Goal: Find specific page/section: Find specific page/section

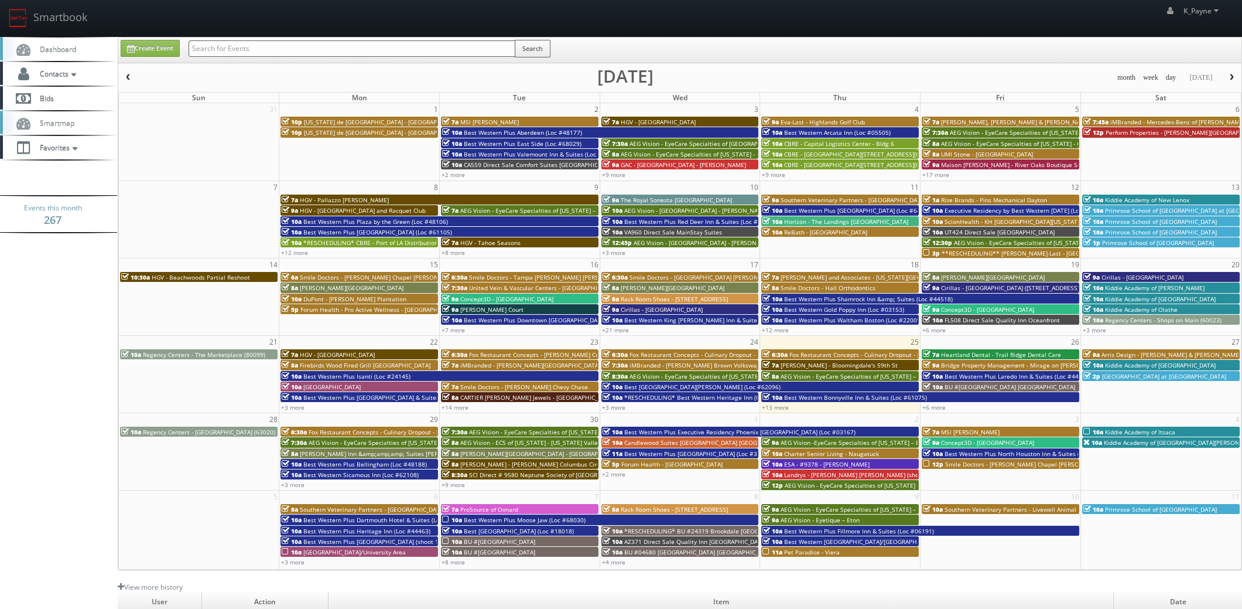
click at [305, 46] on input "text" at bounding box center [352, 48] width 327 height 16
type input "m"
type input "Melissa Saunders"
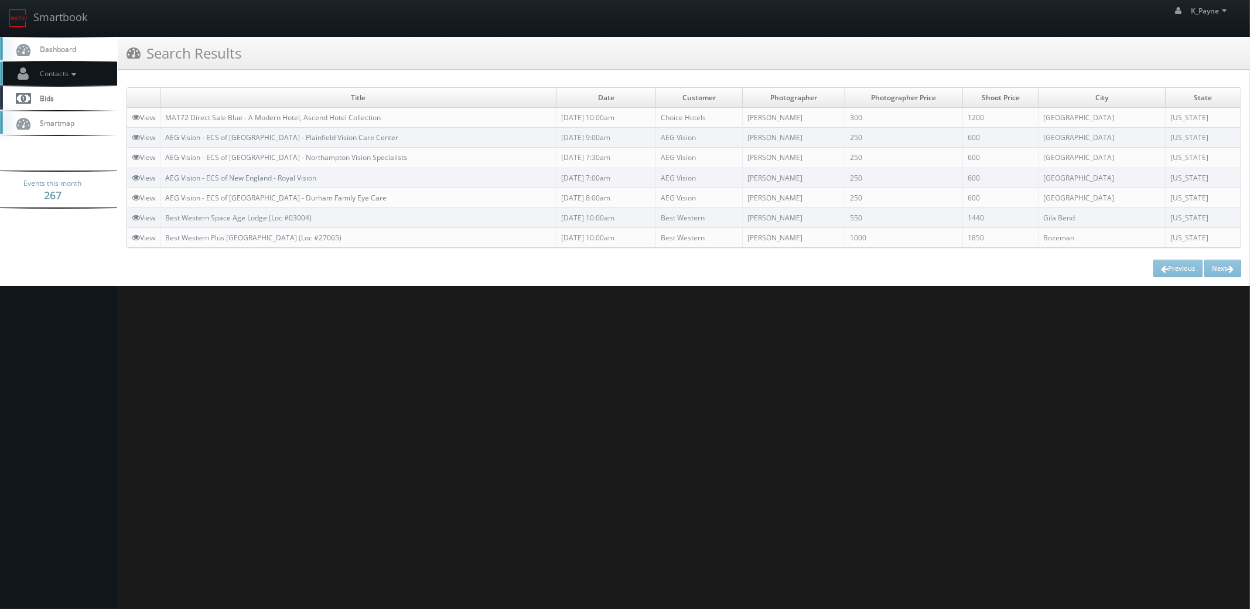
click at [70, 79] on link "Contacts" at bounding box center [58, 74] width 117 height 24
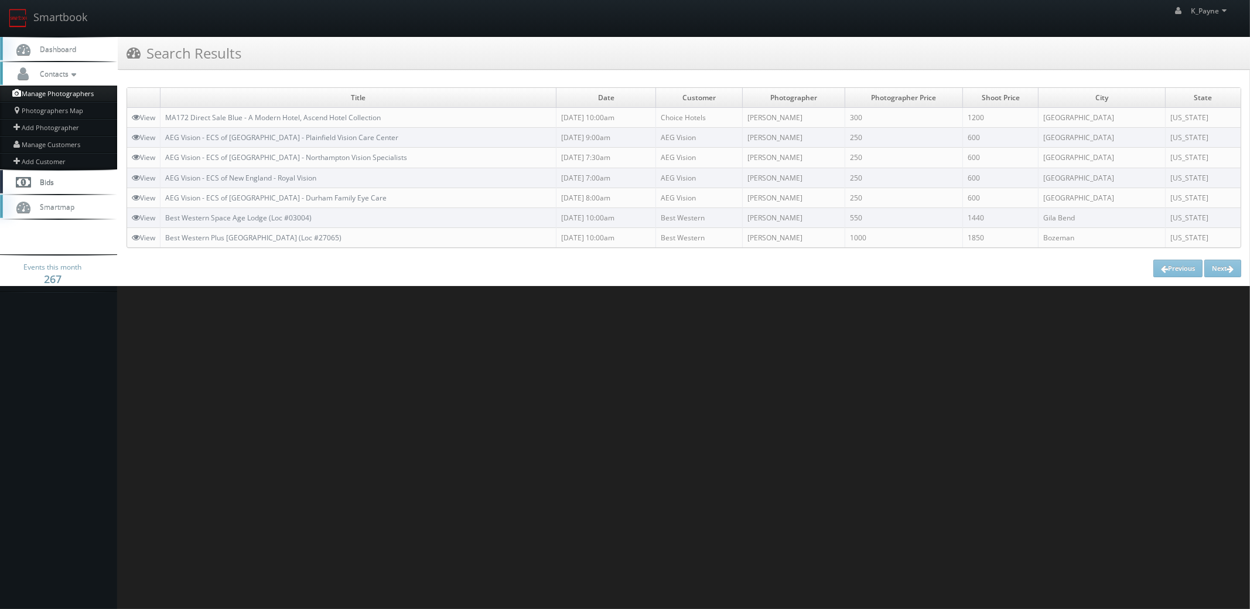
click at [66, 94] on link "Manage Photographers" at bounding box center [58, 94] width 117 height 16
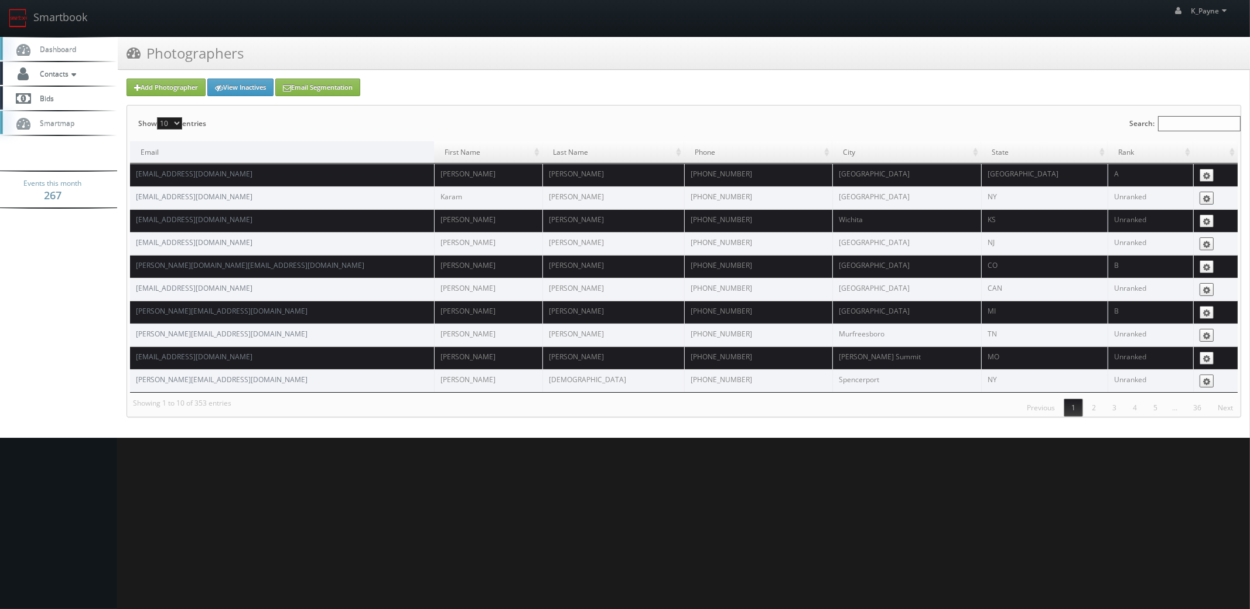
click at [1183, 121] on input "Search:" at bounding box center [1199, 123] width 83 height 15
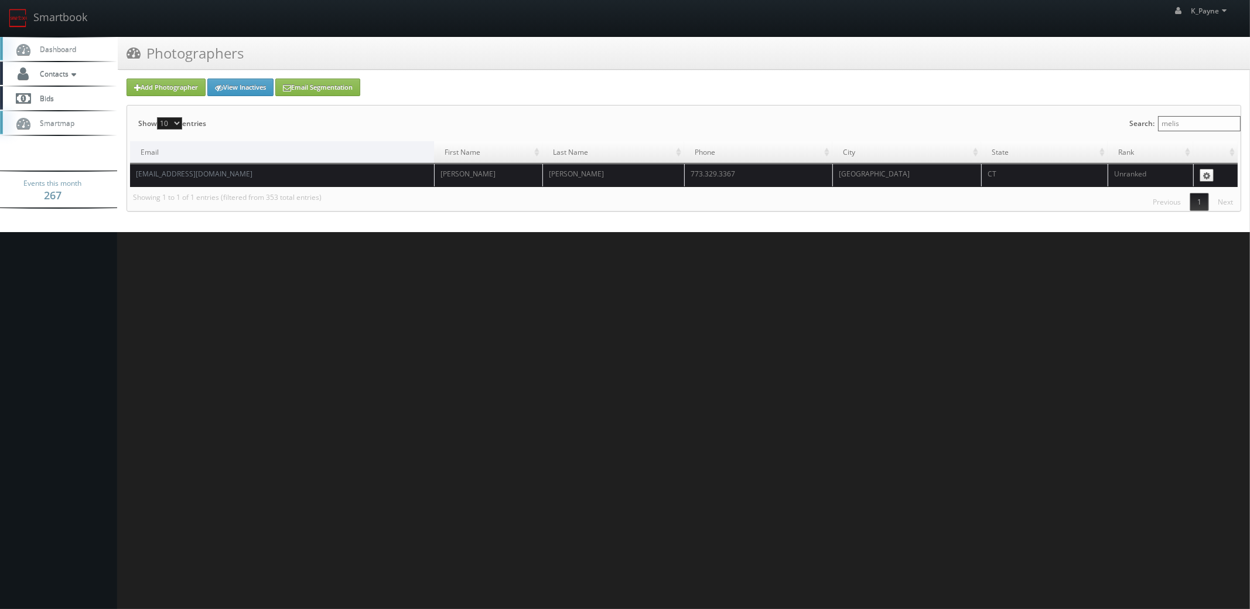
type input "melis"
drag, startPoint x: 235, startPoint y: 170, endPoint x: 128, endPoint y: 181, distance: 107.7
click at [128, 181] on div "Show 10 25 50 100 entries Search: melis Email First Name Last Name Phone City S…" at bounding box center [684, 157] width 1114 height 105
click at [226, 176] on td "melissjp007@gmail.com" at bounding box center [282, 174] width 304 height 23
drag, startPoint x: 221, startPoint y: 175, endPoint x: 135, endPoint y: 181, distance: 86.9
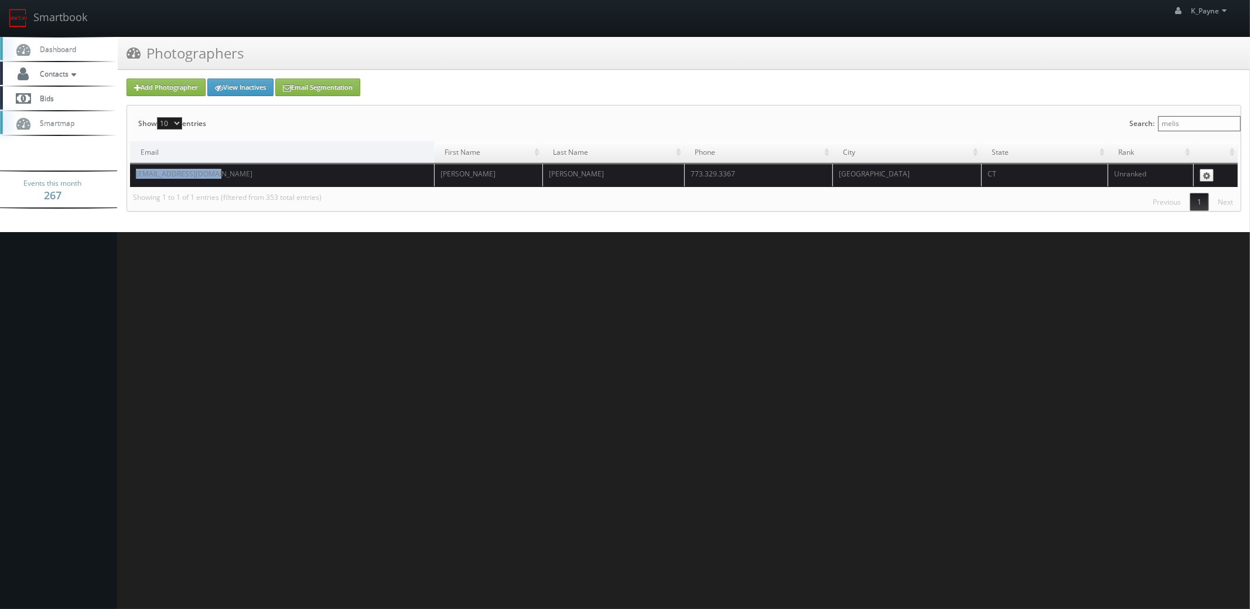
click at [135, 181] on td "melissjp007@gmail.com" at bounding box center [282, 174] width 304 height 23
copy link "melissjp007@gmail.com"
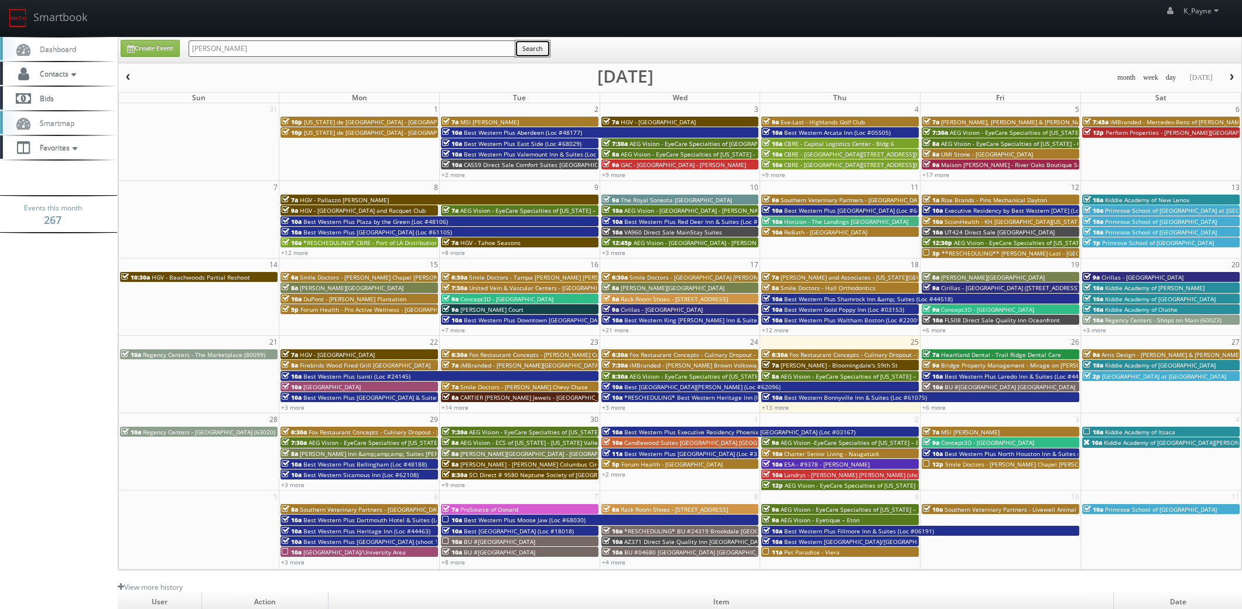
click at [539, 43] on button "Search" at bounding box center [533, 49] width 36 height 18
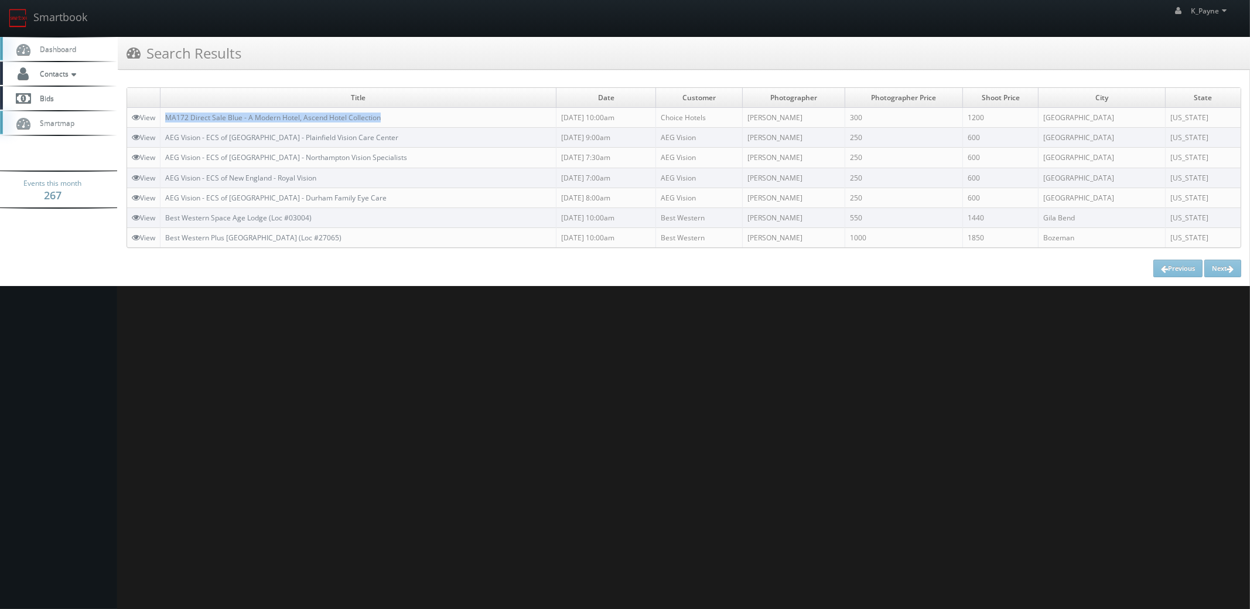
drag, startPoint x: 407, startPoint y: 115, endPoint x: 161, endPoint y: 119, distance: 246.0
click at [161, 119] on tr "View MA172 Direct Sale Blue - A Modern Hotel, Ascend Hotel Collection 08/29/202…" at bounding box center [684, 118] width 1114 height 20
copy tr "MA172 Direct Sale Blue - A Modern Hotel, Ascend Hotel Collection"
click at [64, 17] on link "Smartbook" at bounding box center [48, 18] width 96 height 36
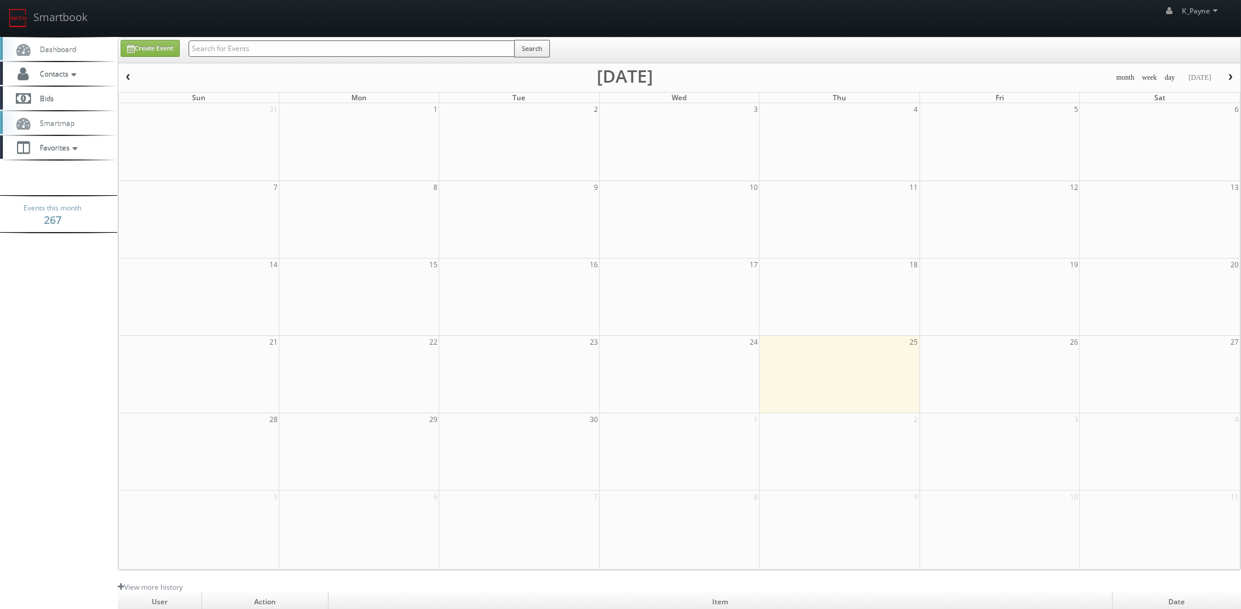
click at [230, 52] on input "text" at bounding box center [352, 48] width 326 height 16
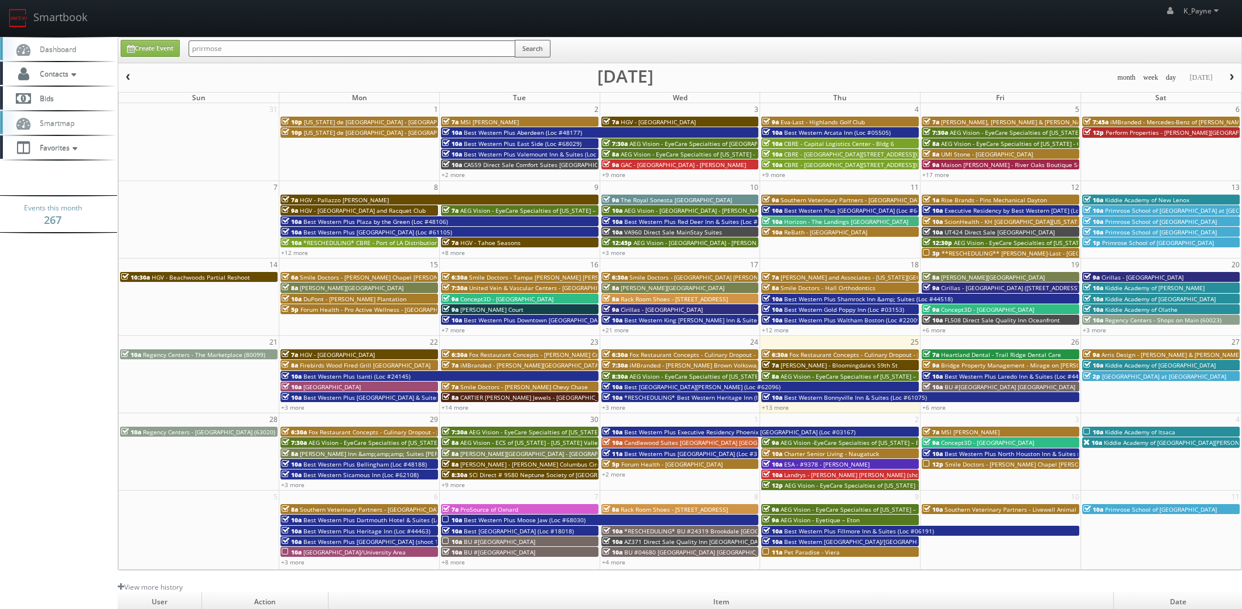
type input "prirmose"
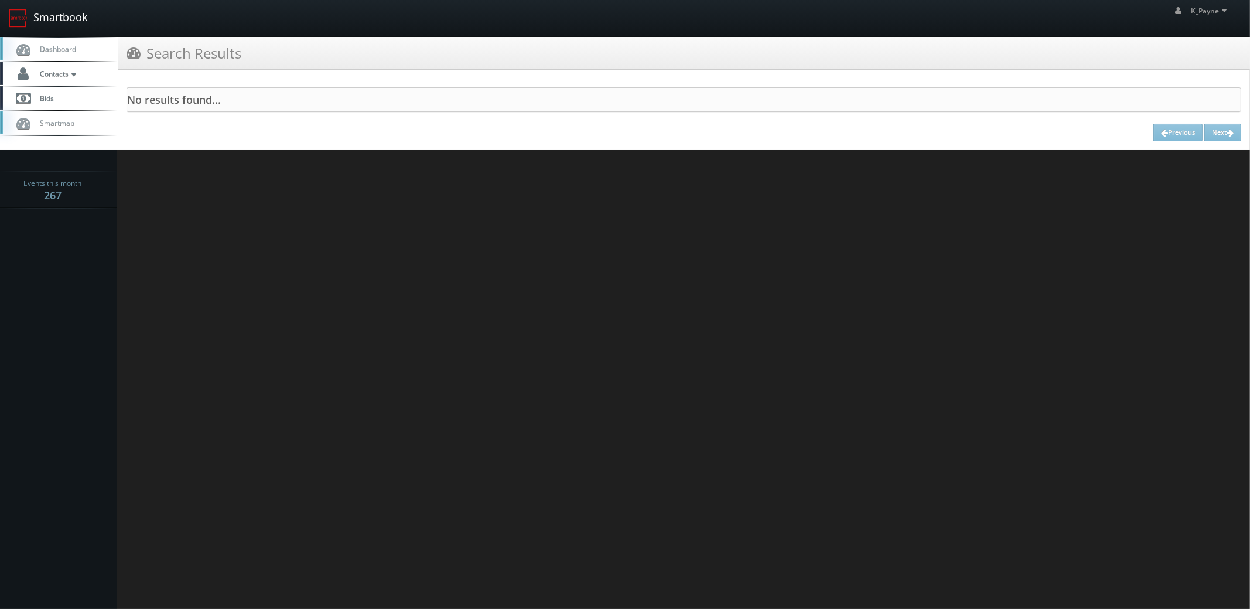
click at [70, 20] on link "Smartbook" at bounding box center [48, 18] width 96 height 36
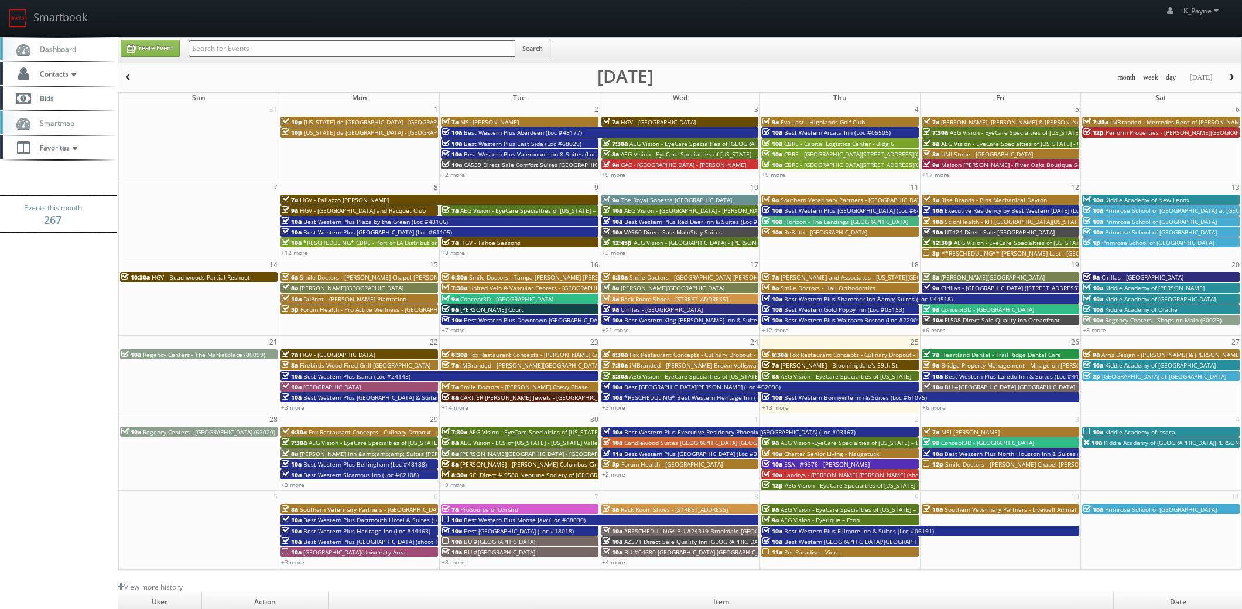
click at [214, 47] on input "text" at bounding box center [352, 48] width 327 height 16
type input "brighton"
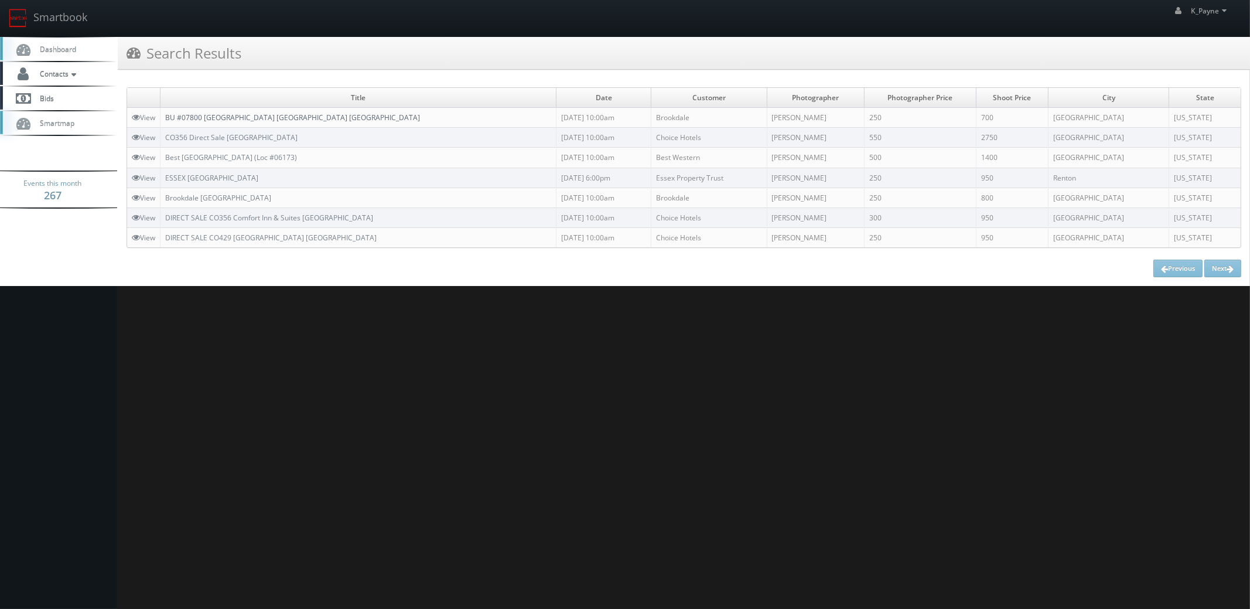
click at [248, 117] on link "BU #07800 [GEOGRAPHIC_DATA] [GEOGRAPHIC_DATA] [GEOGRAPHIC_DATA]" at bounding box center [292, 117] width 255 height 10
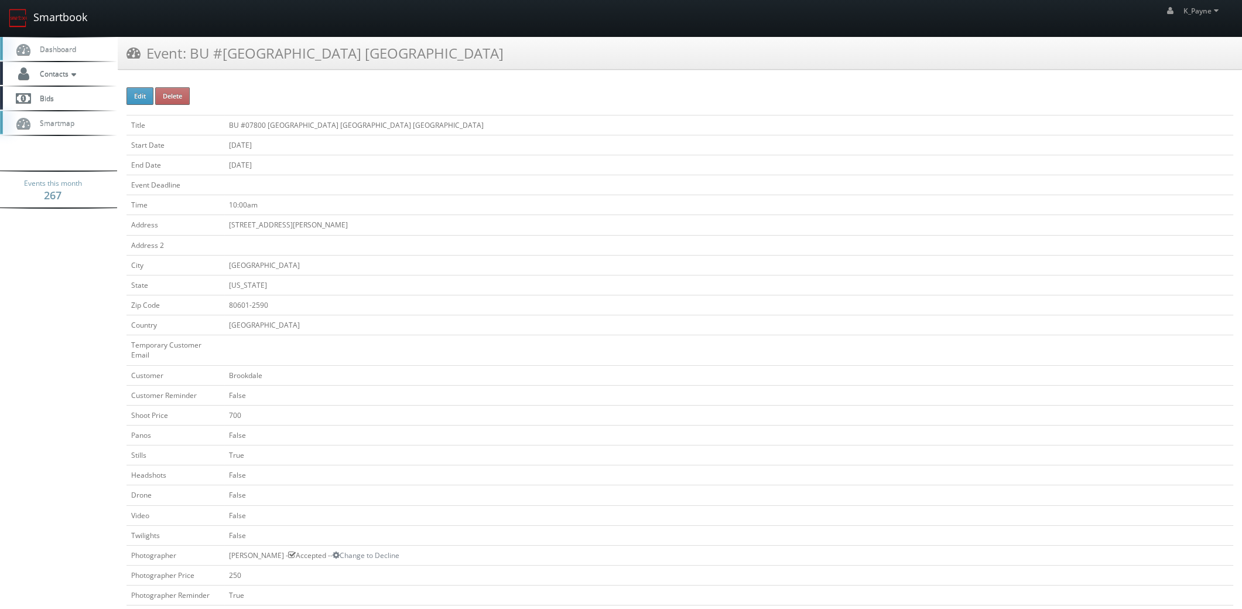
click at [53, 21] on link "Smartbook" at bounding box center [48, 18] width 96 height 36
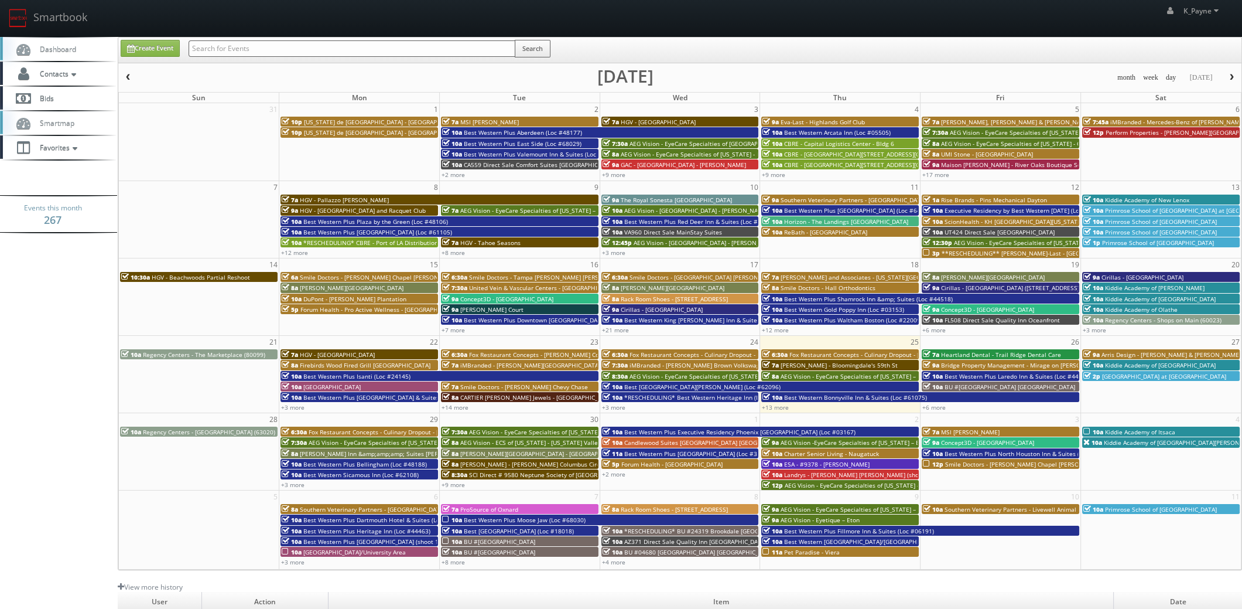
click at [226, 50] on input "text" at bounding box center [352, 48] width 327 height 16
type input "auburn'"
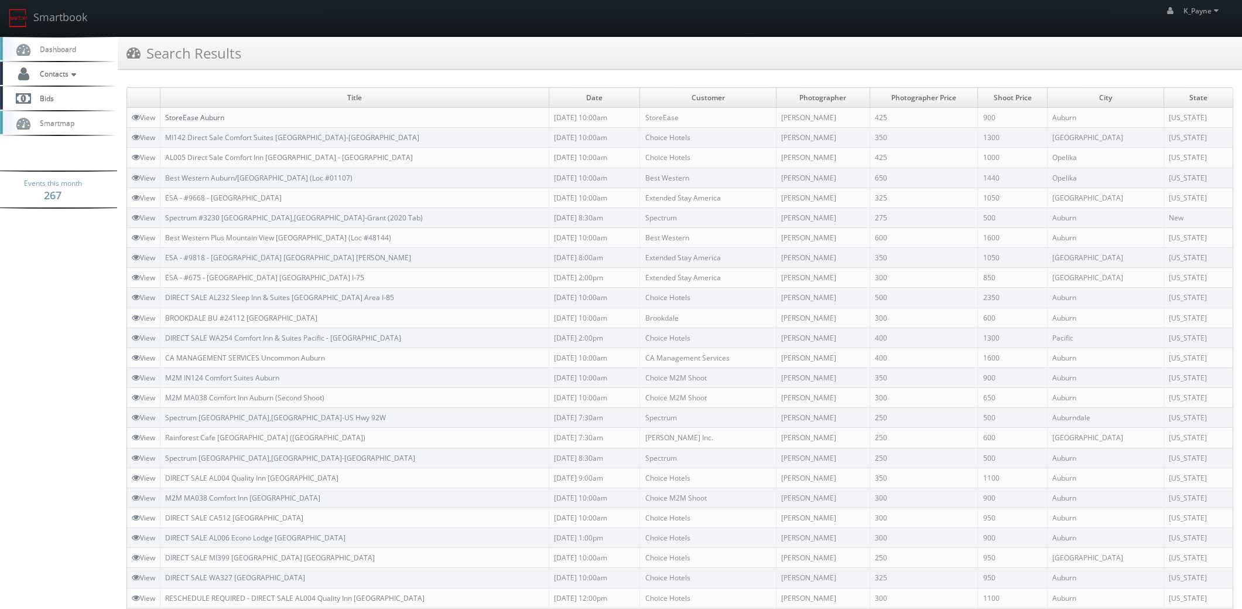
click at [205, 115] on link "StoreEase Auburn" at bounding box center [194, 117] width 59 height 10
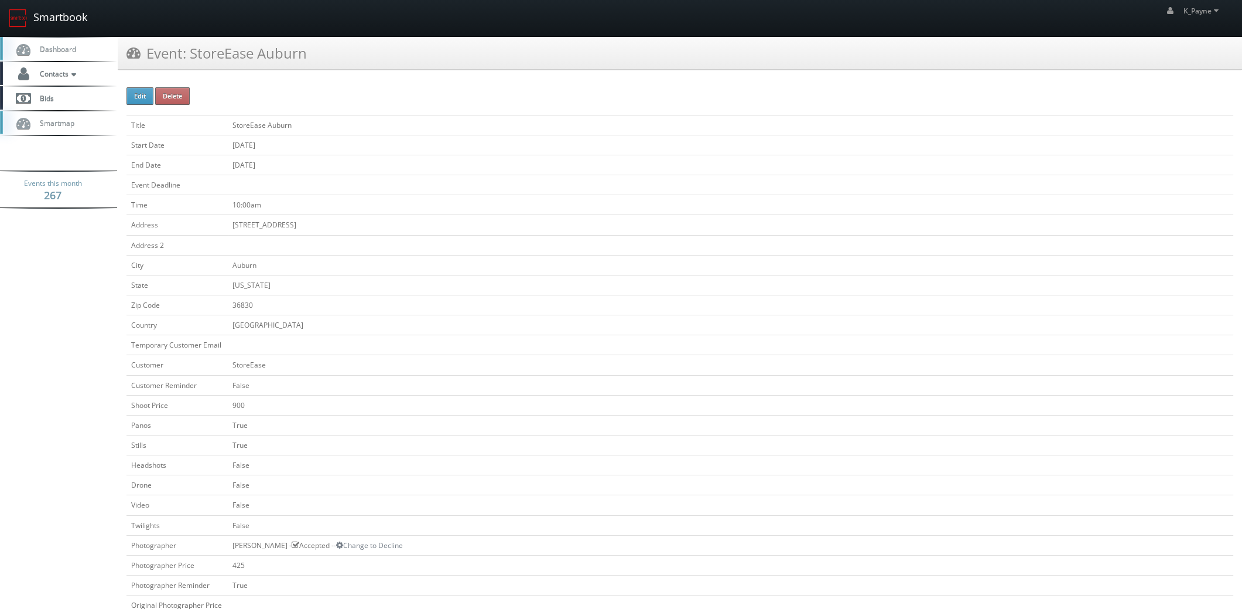
click at [54, 17] on link "Smartbook" at bounding box center [48, 18] width 96 height 36
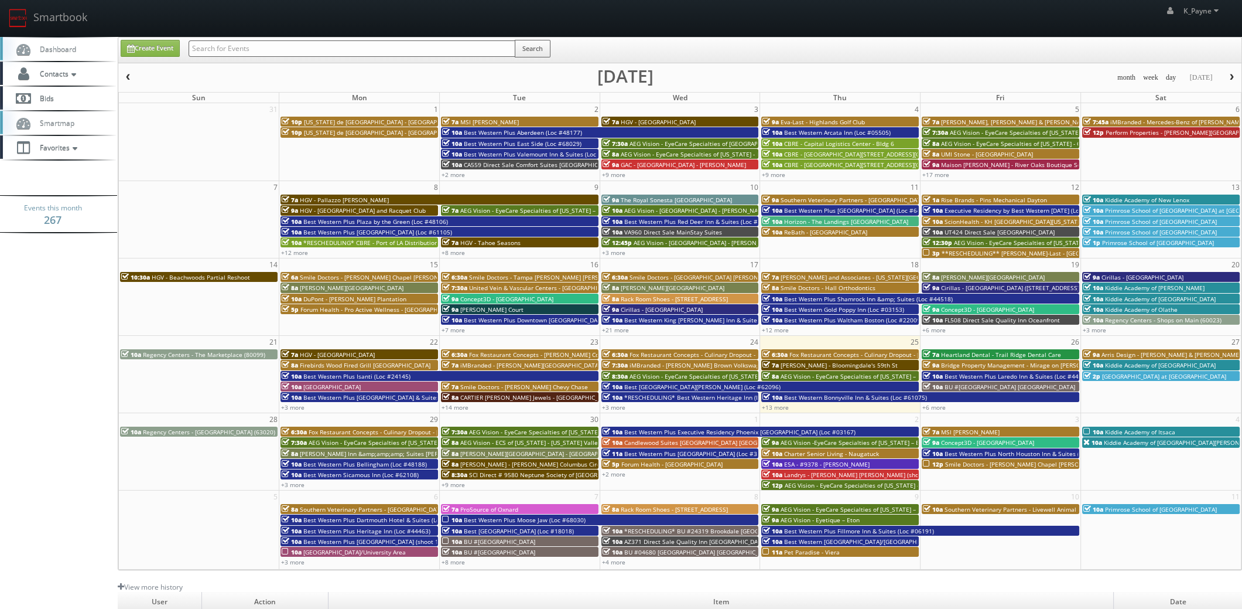
click at [253, 49] on input "text" at bounding box center [352, 48] width 327 height 16
type input "159"
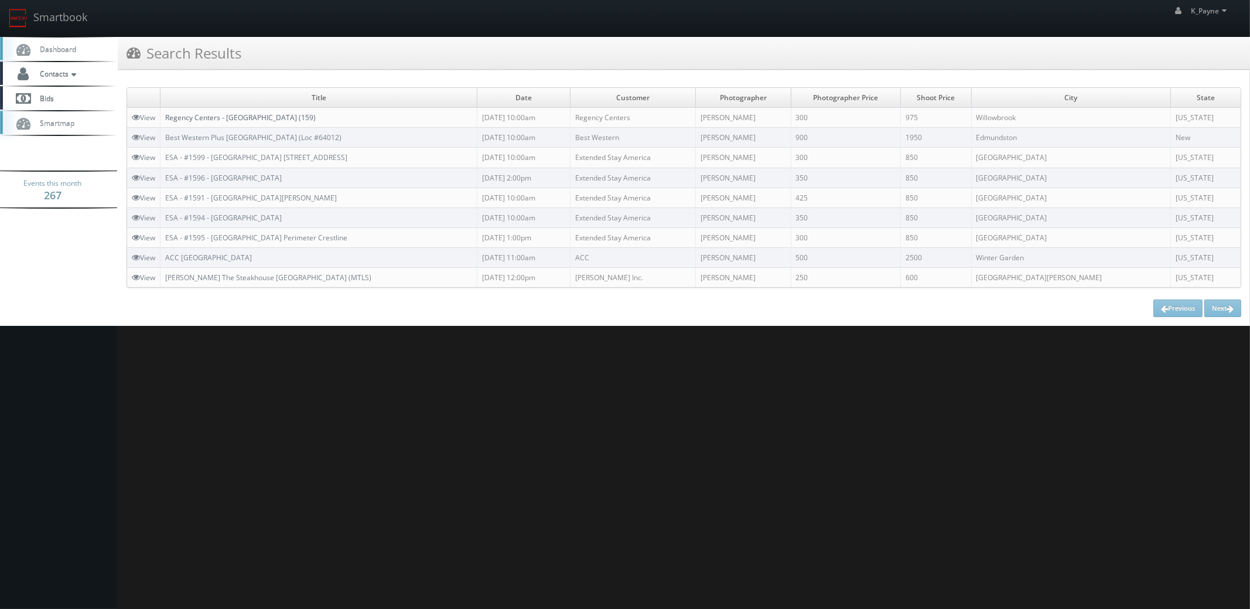
click at [312, 114] on link "Regency Centers - [GEOGRAPHIC_DATA] (159)" at bounding box center [240, 117] width 151 height 10
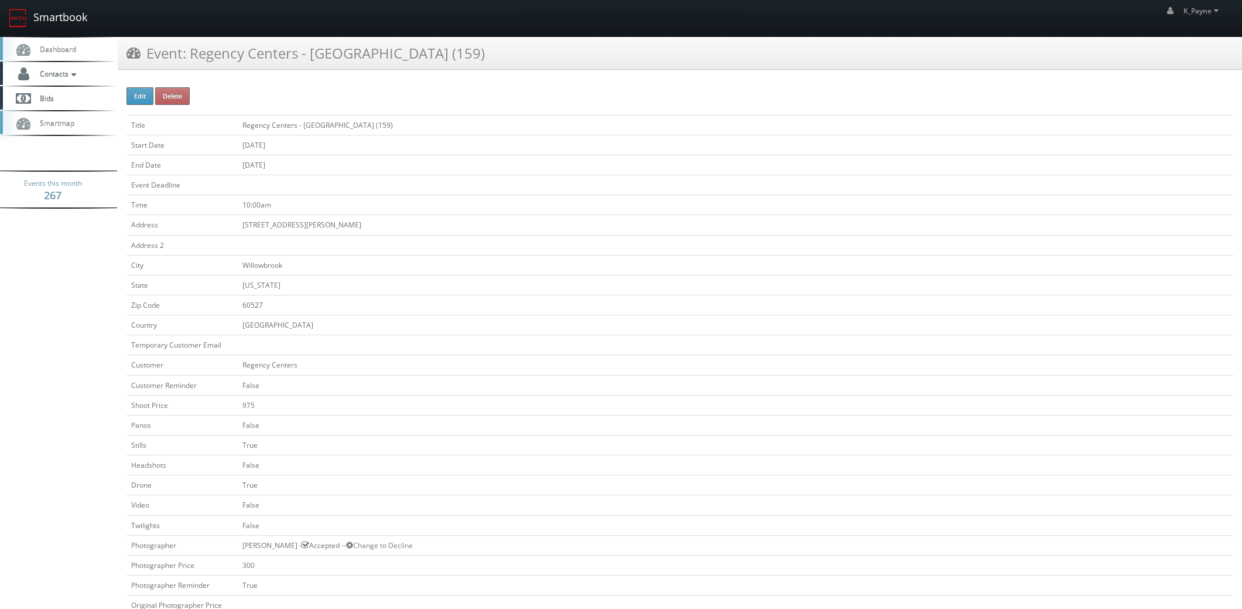
click at [56, 17] on link "Smartbook" at bounding box center [48, 18] width 96 height 36
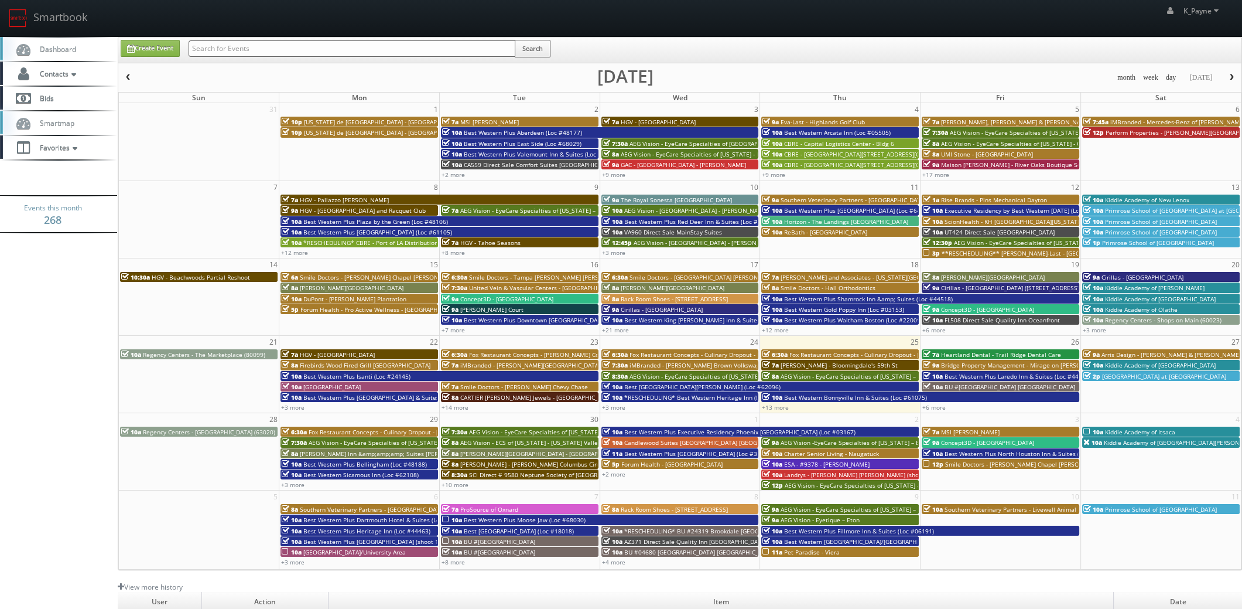
click at [211, 52] on input "text" at bounding box center [352, 48] width 327 height 16
type input "allen"
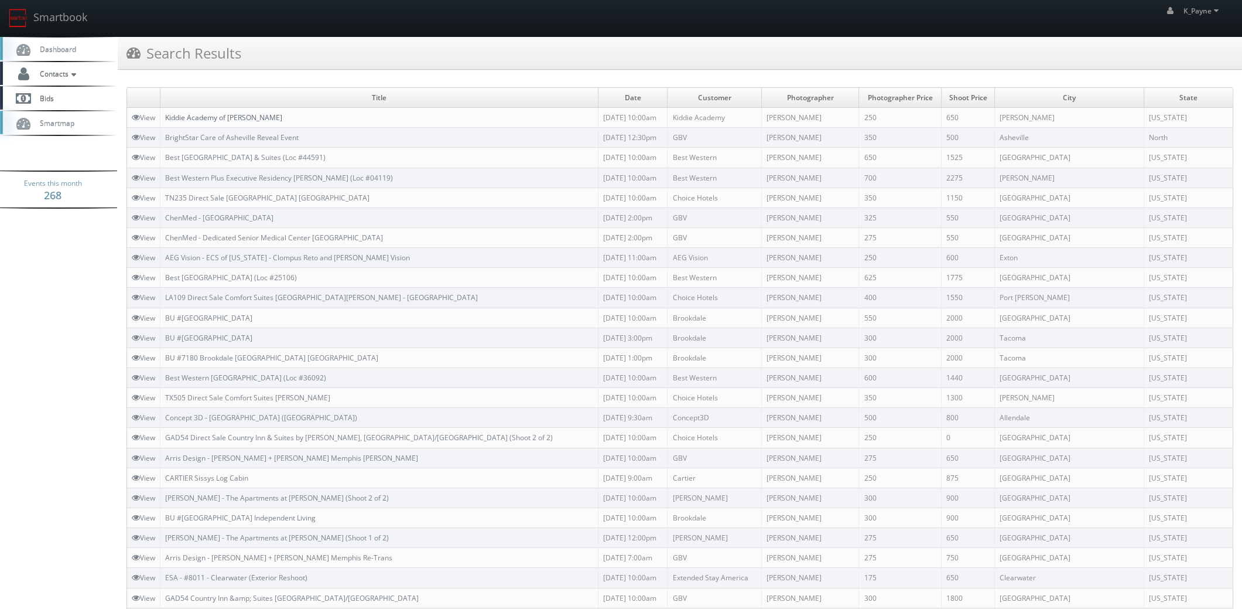
click at [231, 114] on link "Kiddie Academy of [PERSON_NAME]" at bounding box center [223, 117] width 117 height 10
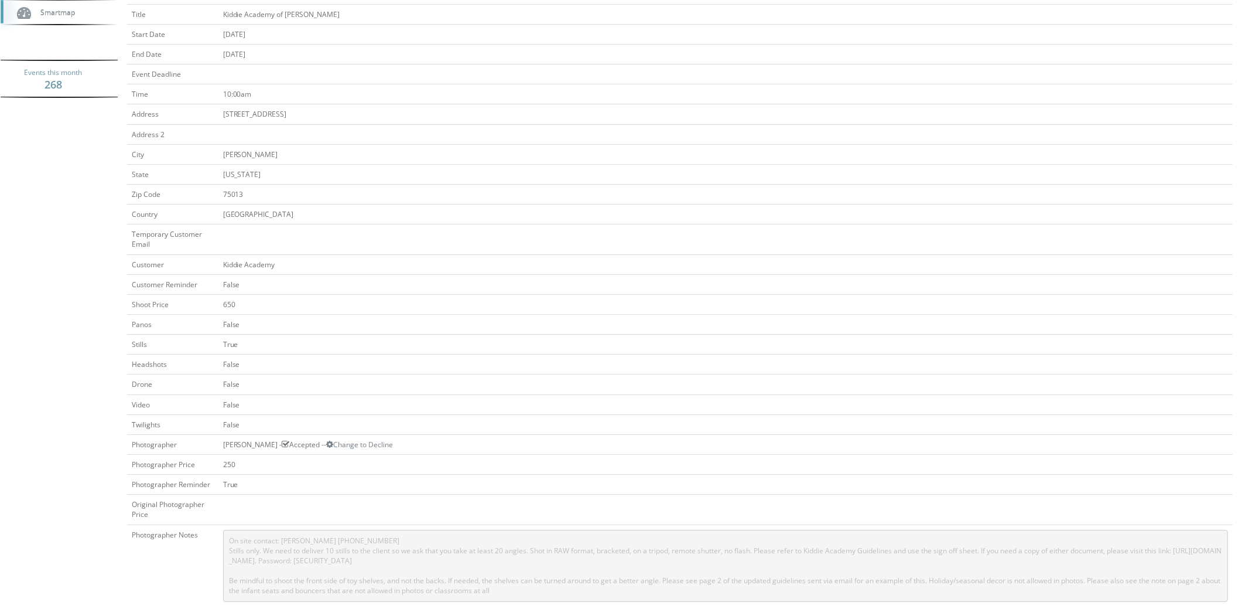
scroll to position [292, 0]
